Goal: Task Accomplishment & Management: Manage account settings

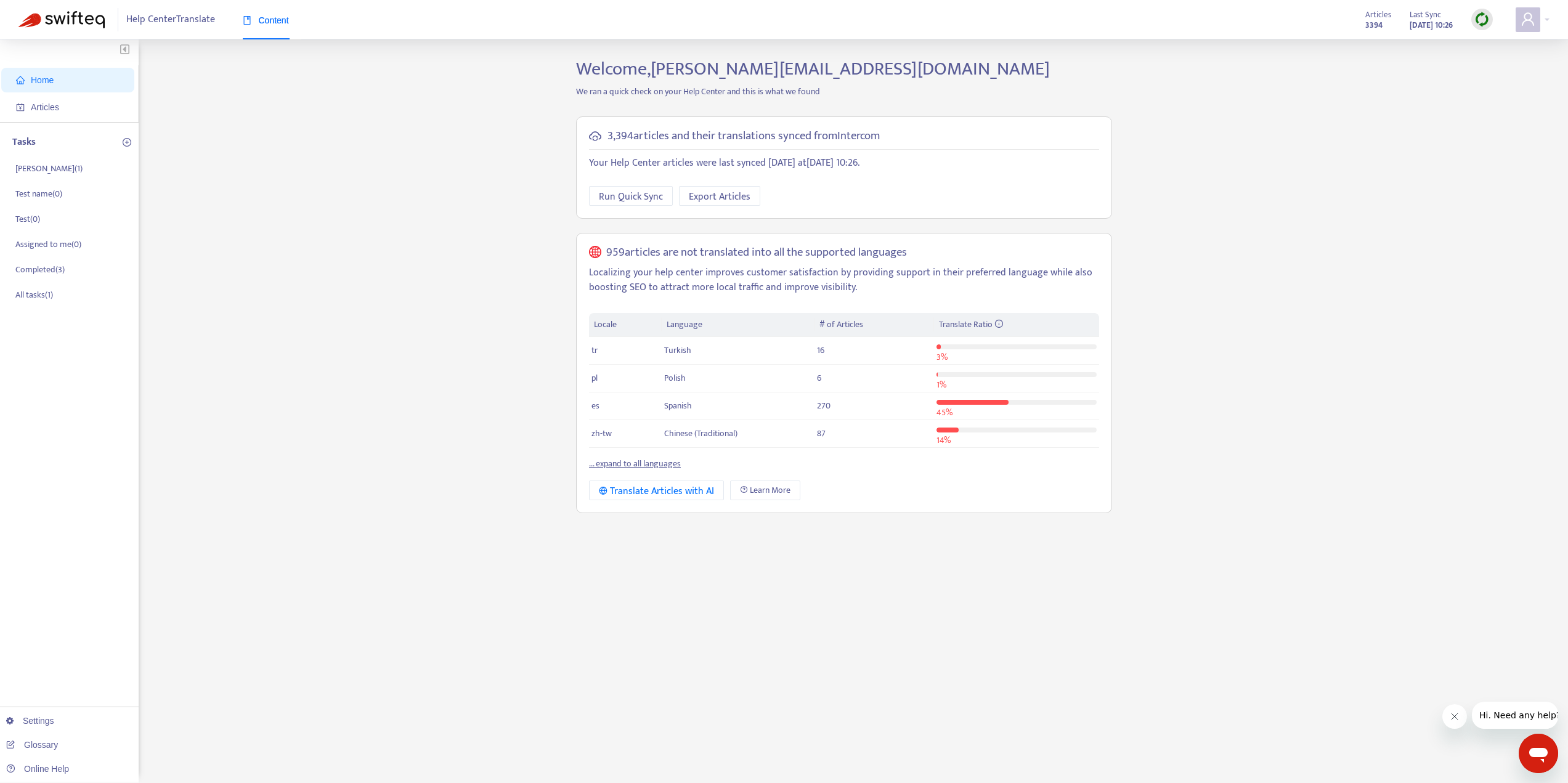
click at [647, 468] on link "... expand to all languages" at bounding box center [635, 464] width 92 height 14
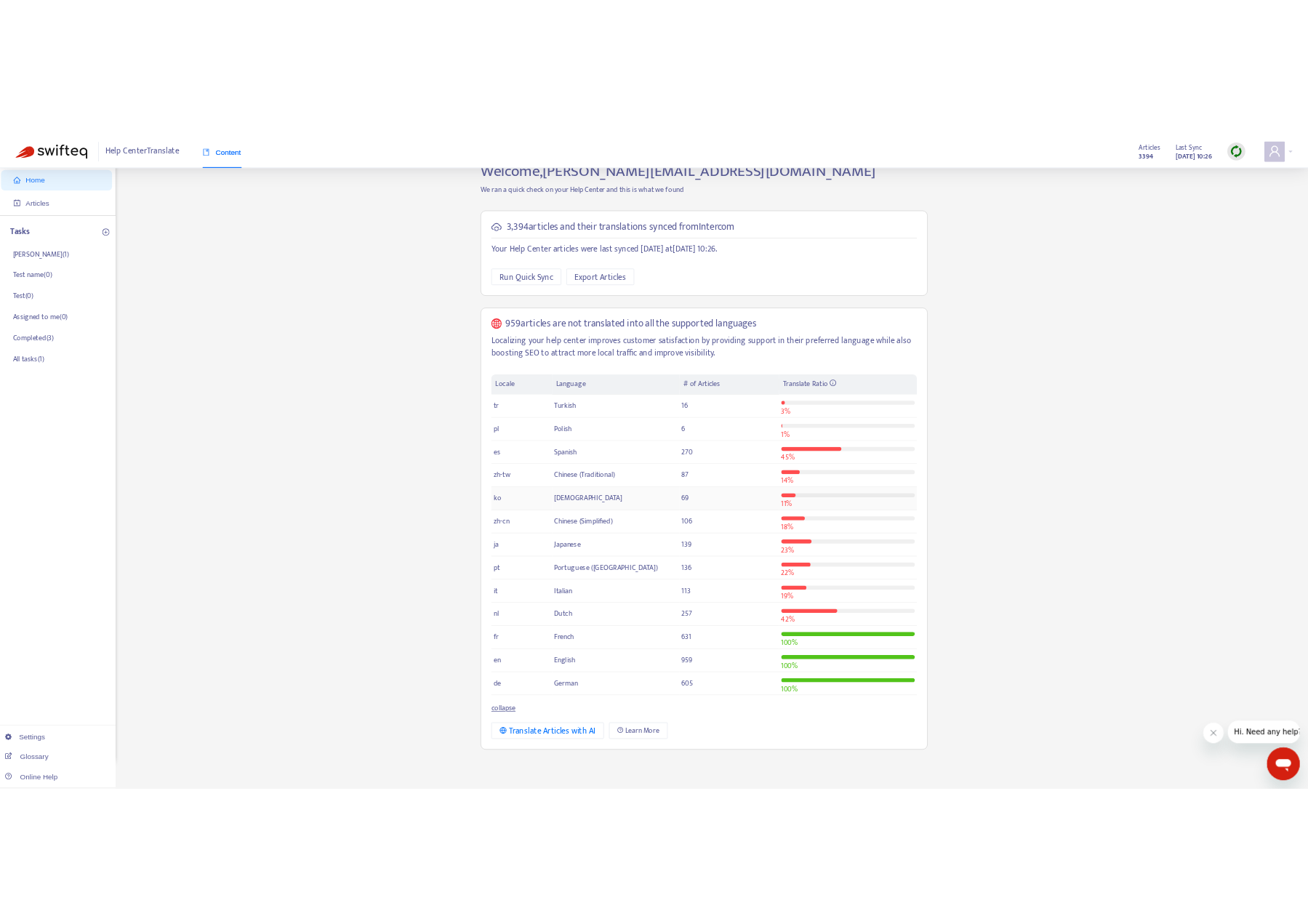
scroll to position [47, 0]
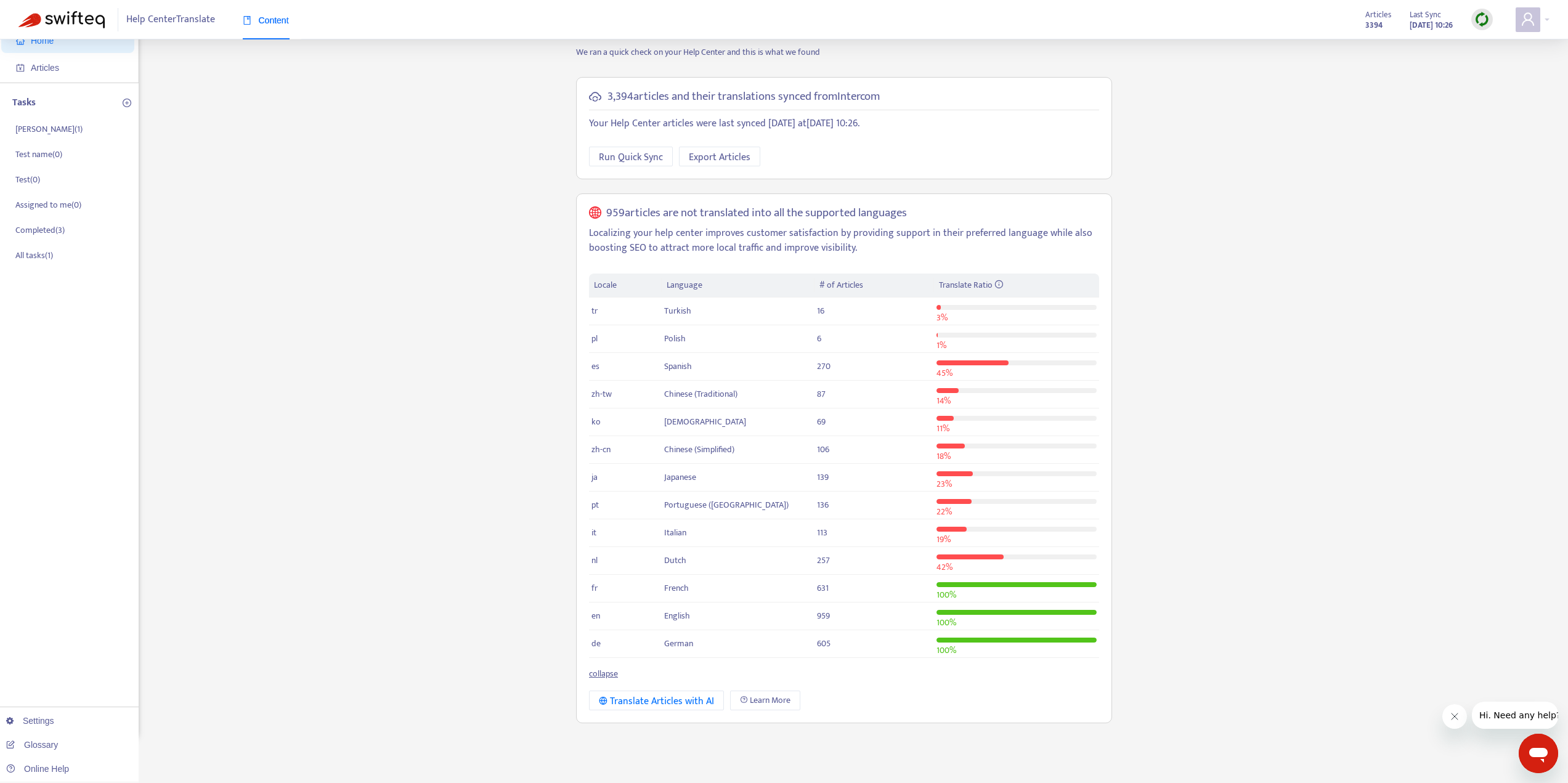
click at [1359, 132] on div "Home Articles Tasks Emmanuel ( 1 ) Test name ( 0 ) Test ( 0 ) Assigned to me ( …" at bounding box center [784, 379] width 1531 height 721
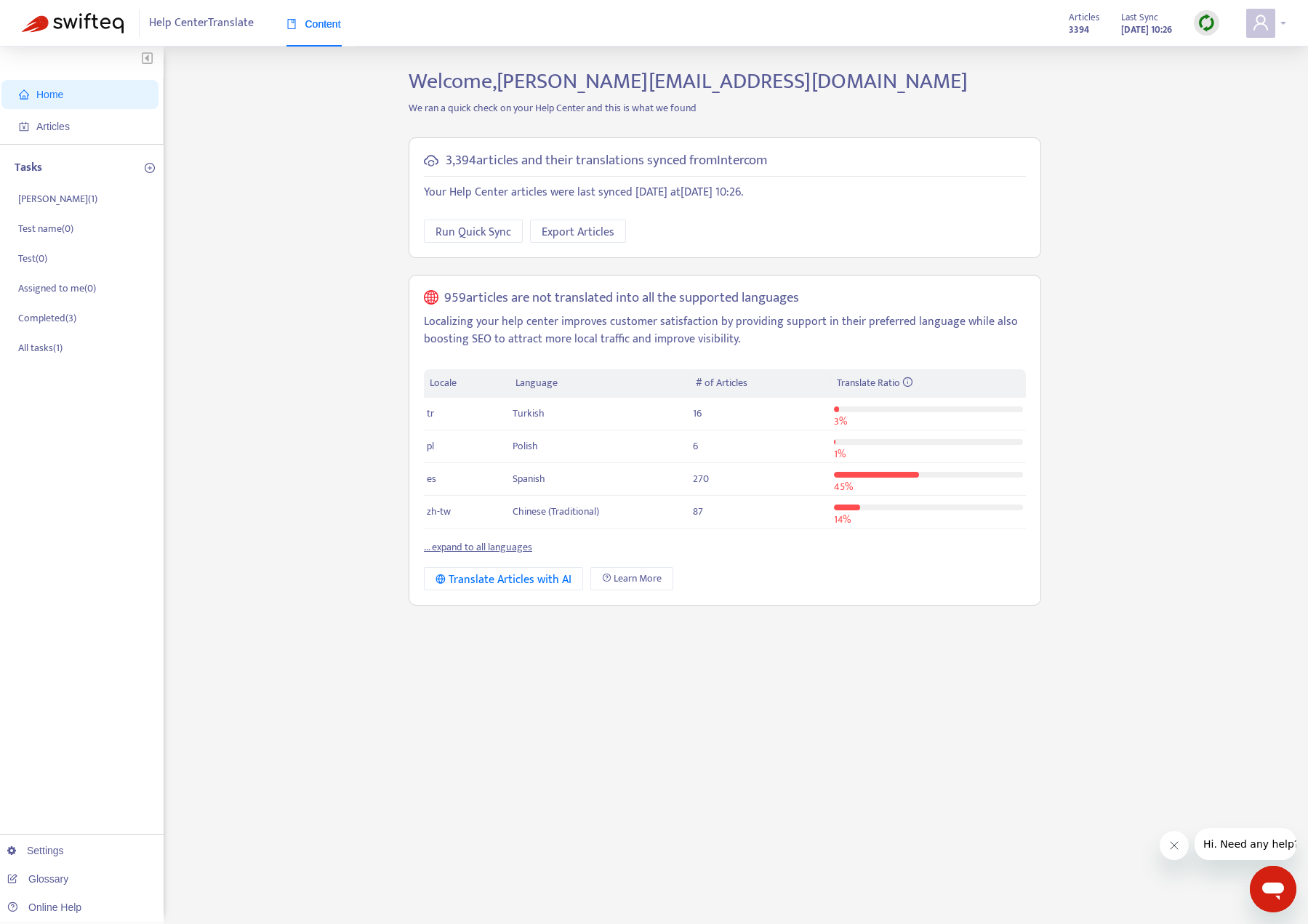
click at [1265, 16] on icon "user" at bounding box center [1260, 22] width 17 height 17
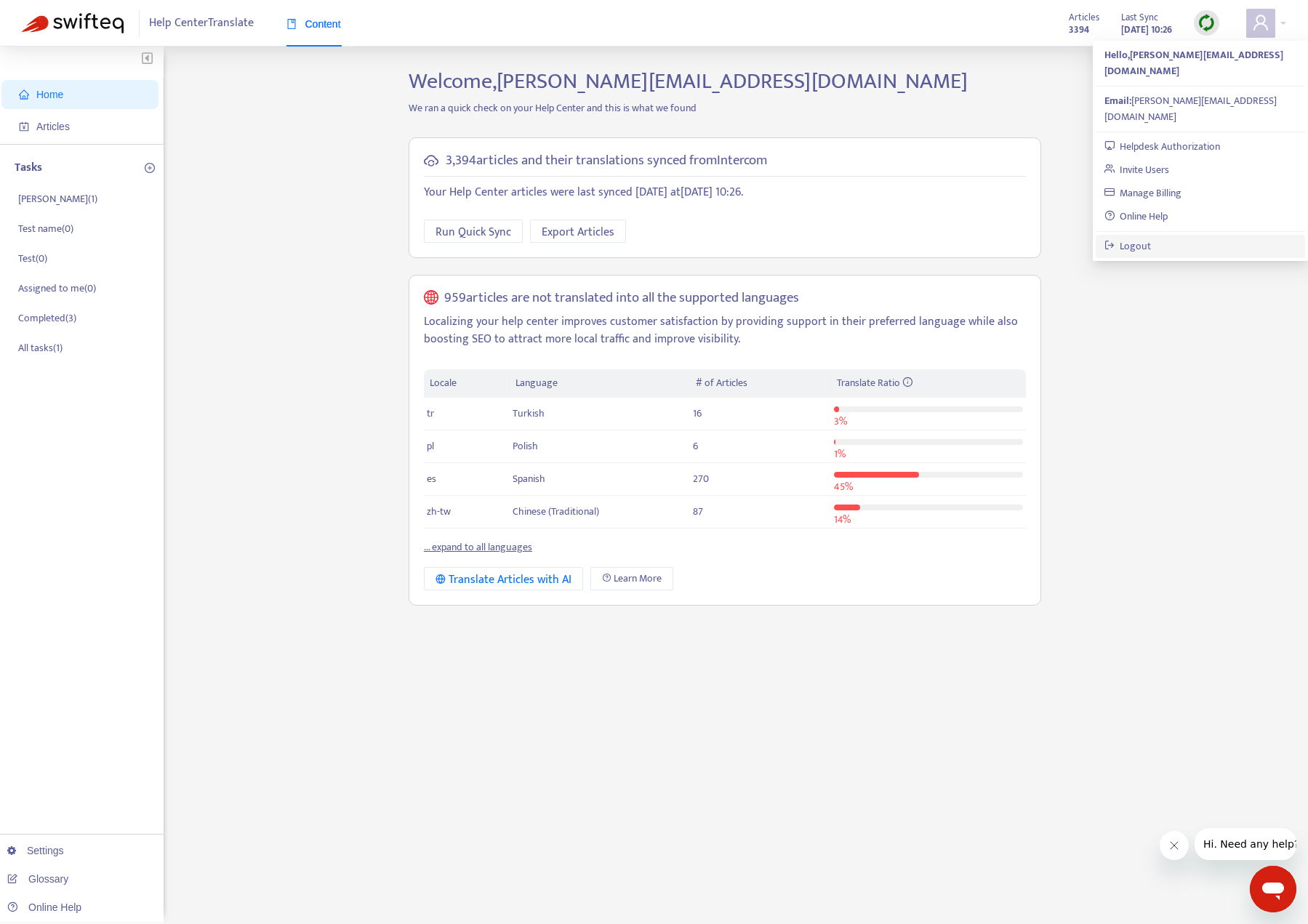
click at [1152, 238] on link "Logout" at bounding box center [1128, 246] width 48 height 17
